Goal: Transaction & Acquisition: Purchase product/service

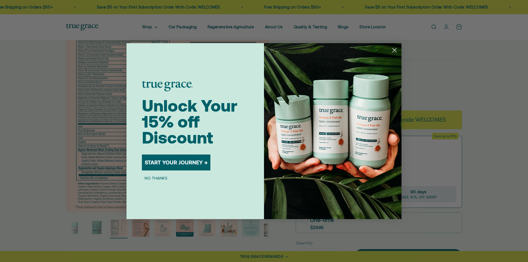
click at [393, 49] on icon "Close dialog" at bounding box center [395, 50] width 4 height 4
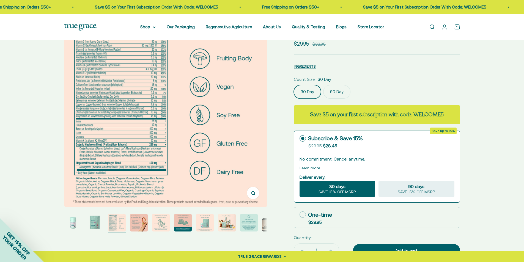
scroll to position [58, 0]
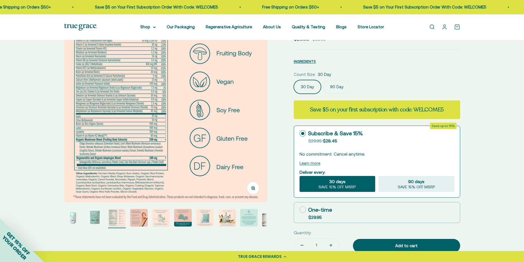
click at [138, 217] on img "Go to item 4" at bounding box center [139, 218] width 18 height 18
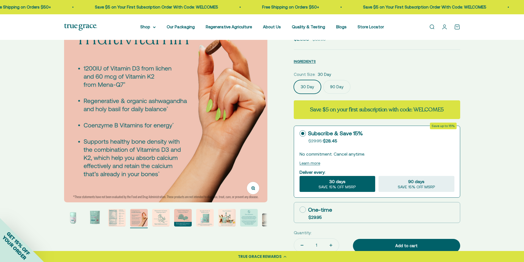
scroll to position [0, 629]
click at [161, 217] on img "Go to item 5" at bounding box center [161, 218] width 18 height 18
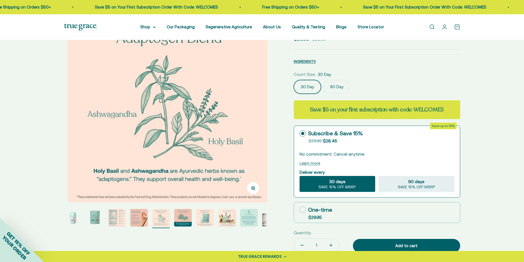
scroll to position [0, 839]
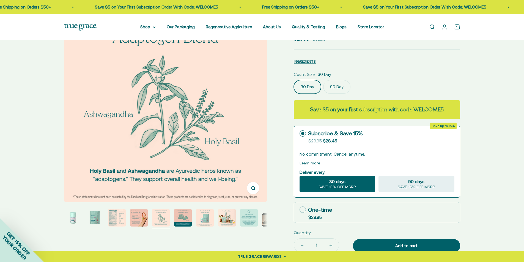
click at [186, 220] on img "Go to item 6" at bounding box center [183, 218] width 18 height 18
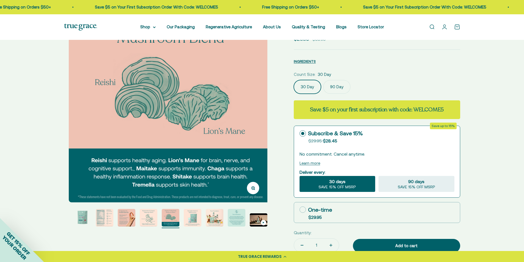
scroll to position [0, 1049]
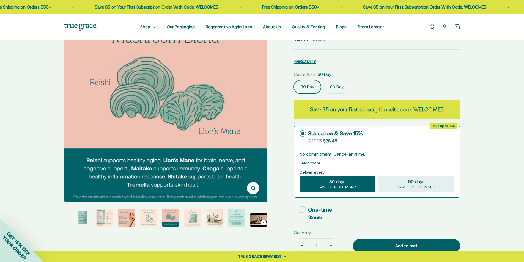
click at [196, 220] on img "Go to item 7" at bounding box center [193, 218] width 18 height 18
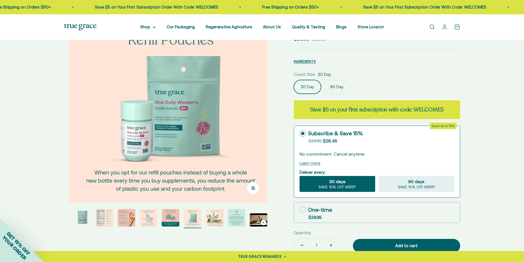
scroll to position [0, 1259]
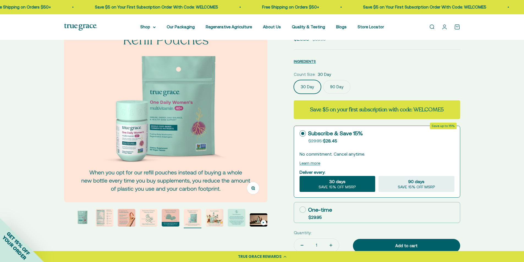
click at [219, 220] on img "Go to item 8" at bounding box center [215, 218] width 18 height 18
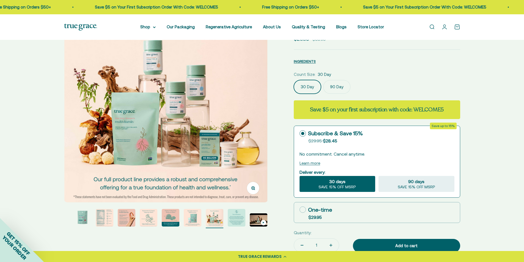
scroll to position [0, 1468]
click at [238, 219] on img "Go to item 9" at bounding box center [237, 218] width 18 height 18
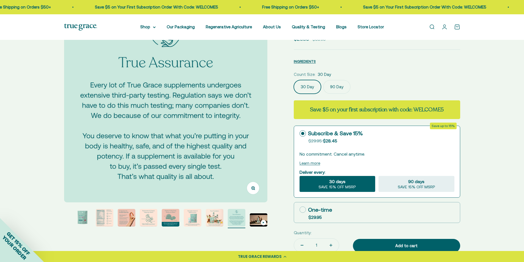
scroll to position [0, 1678]
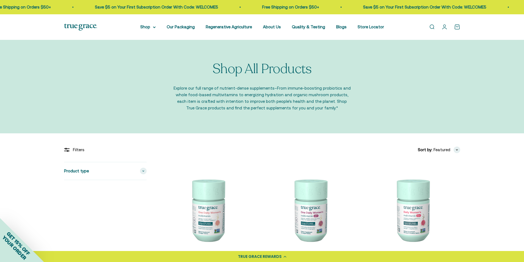
drag, startPoint x: 525, startPoint y: 34, endPoint x: 524, endPoint y: -24, distance: 57.5
